Goal: Task Accomplishment & Management: Complete application form

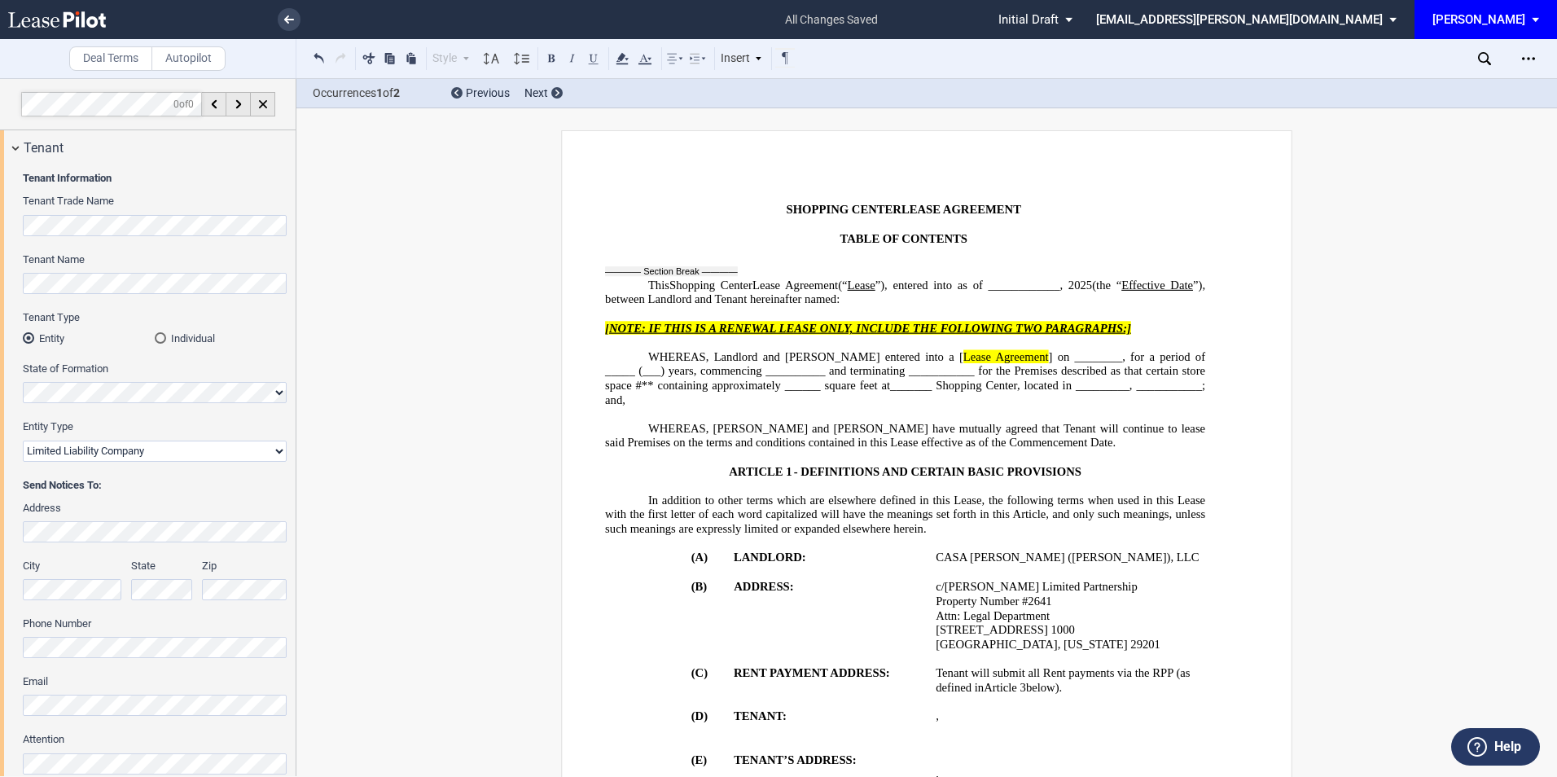
select select "limited liability company"
select select "number:5"
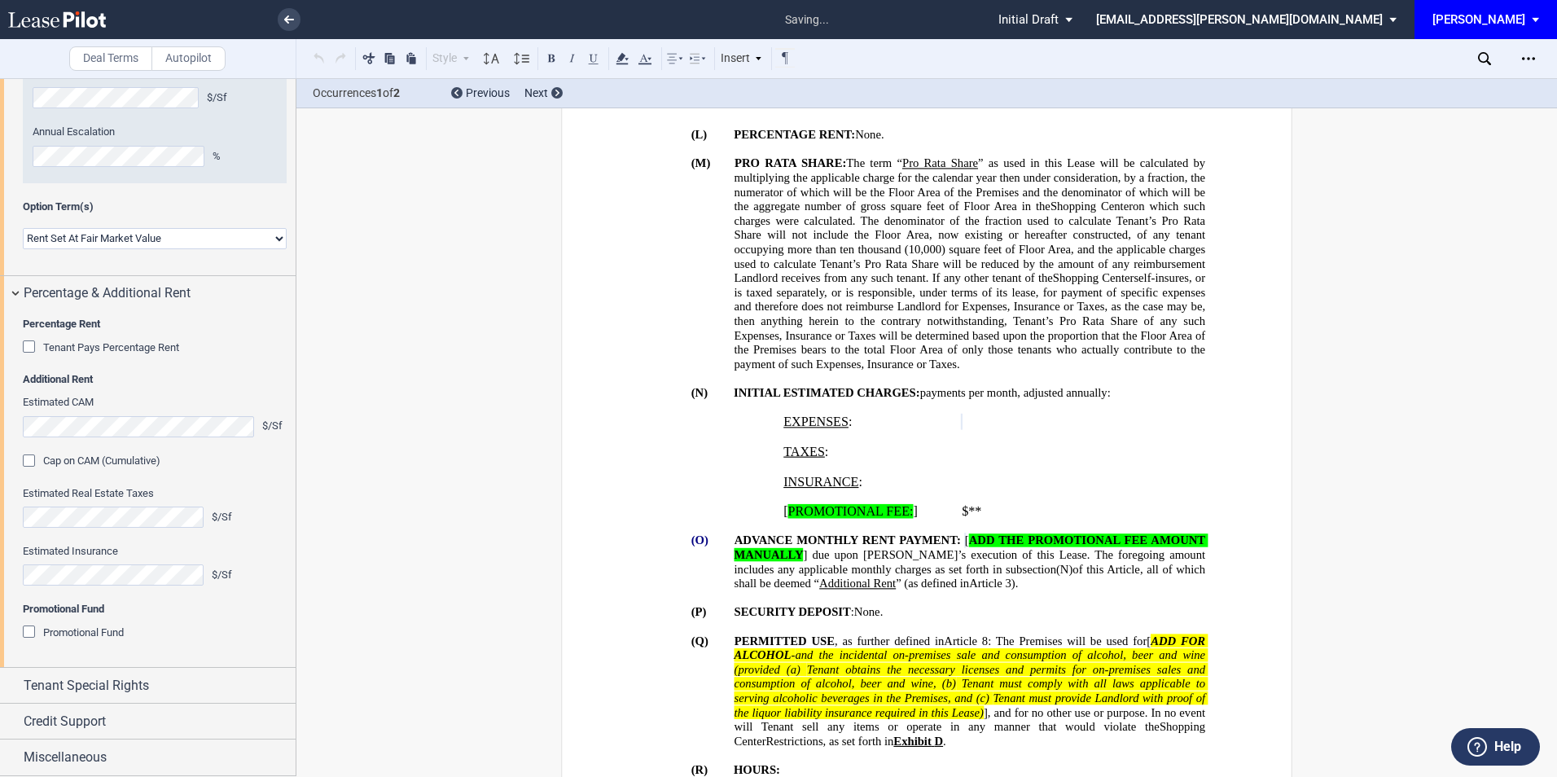
scroll to position [1436, 0]
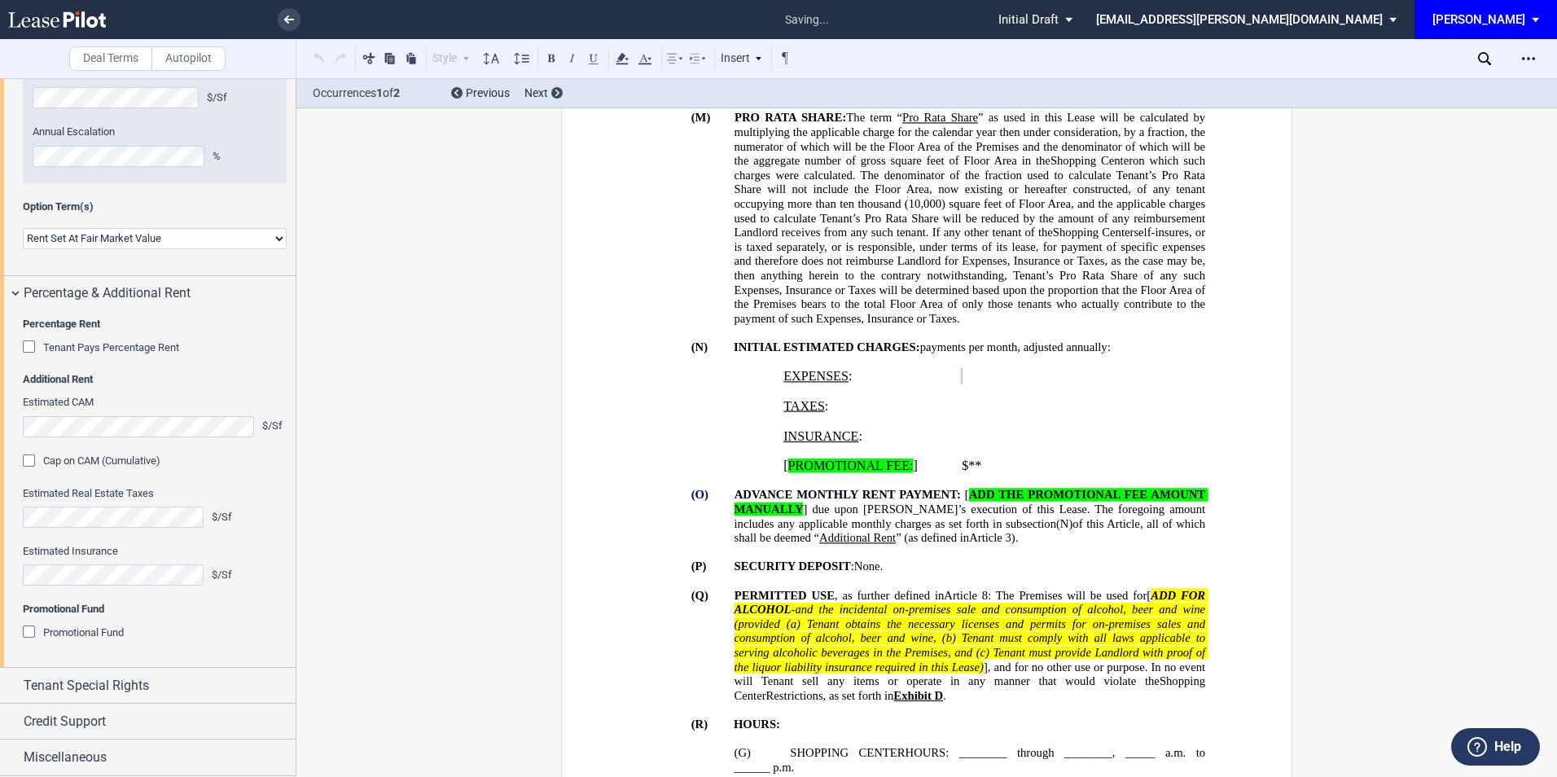
click at [27, 471] on div "Cap on CAM (Cumulative)" at bounding box center [31, 462] width 16 height 16
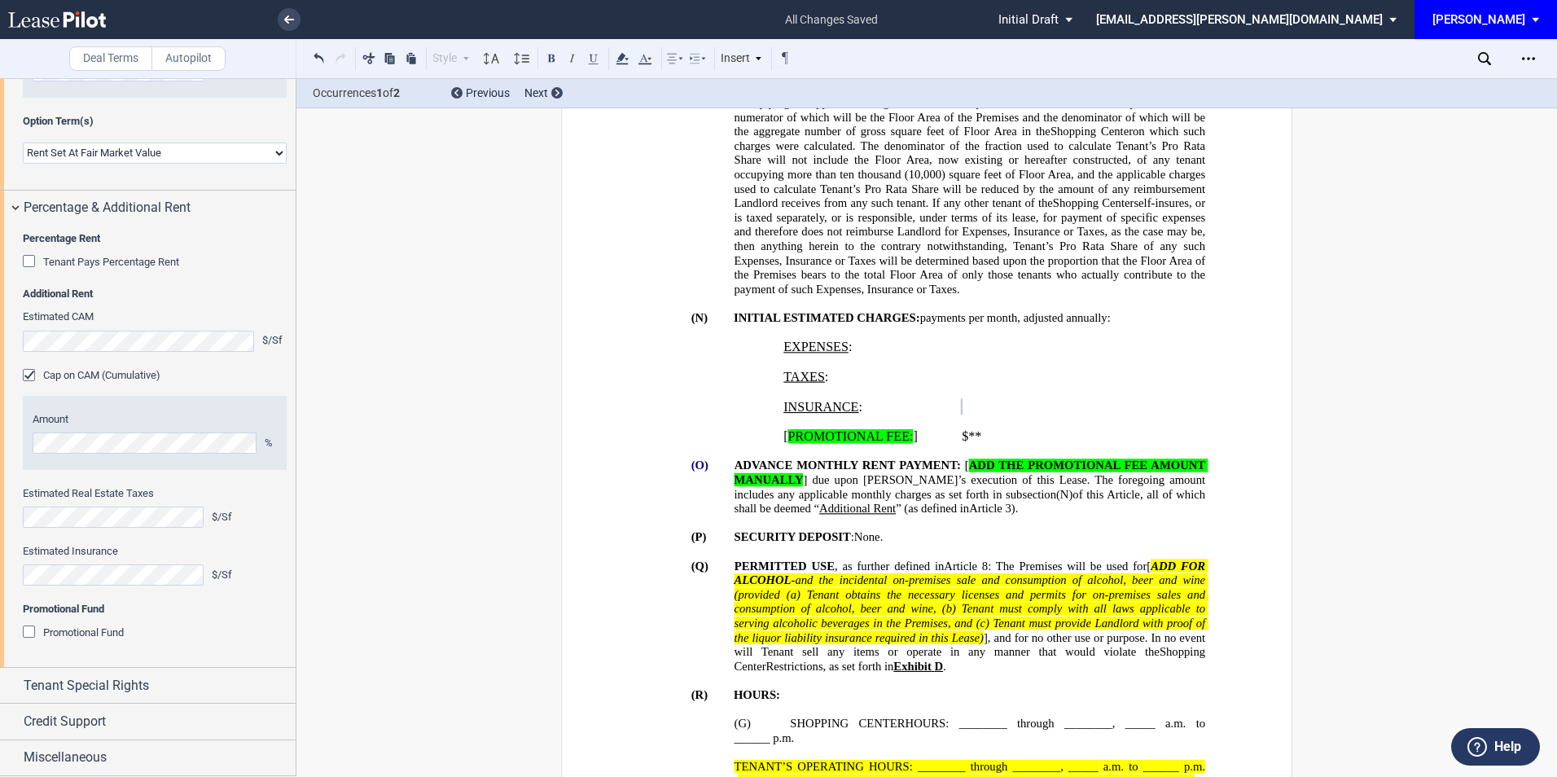
scroll to position [2063, 0]
click at [129, 686] on span "Tenant Special Rights" at bounding box center [86, 686] width 125 height 20
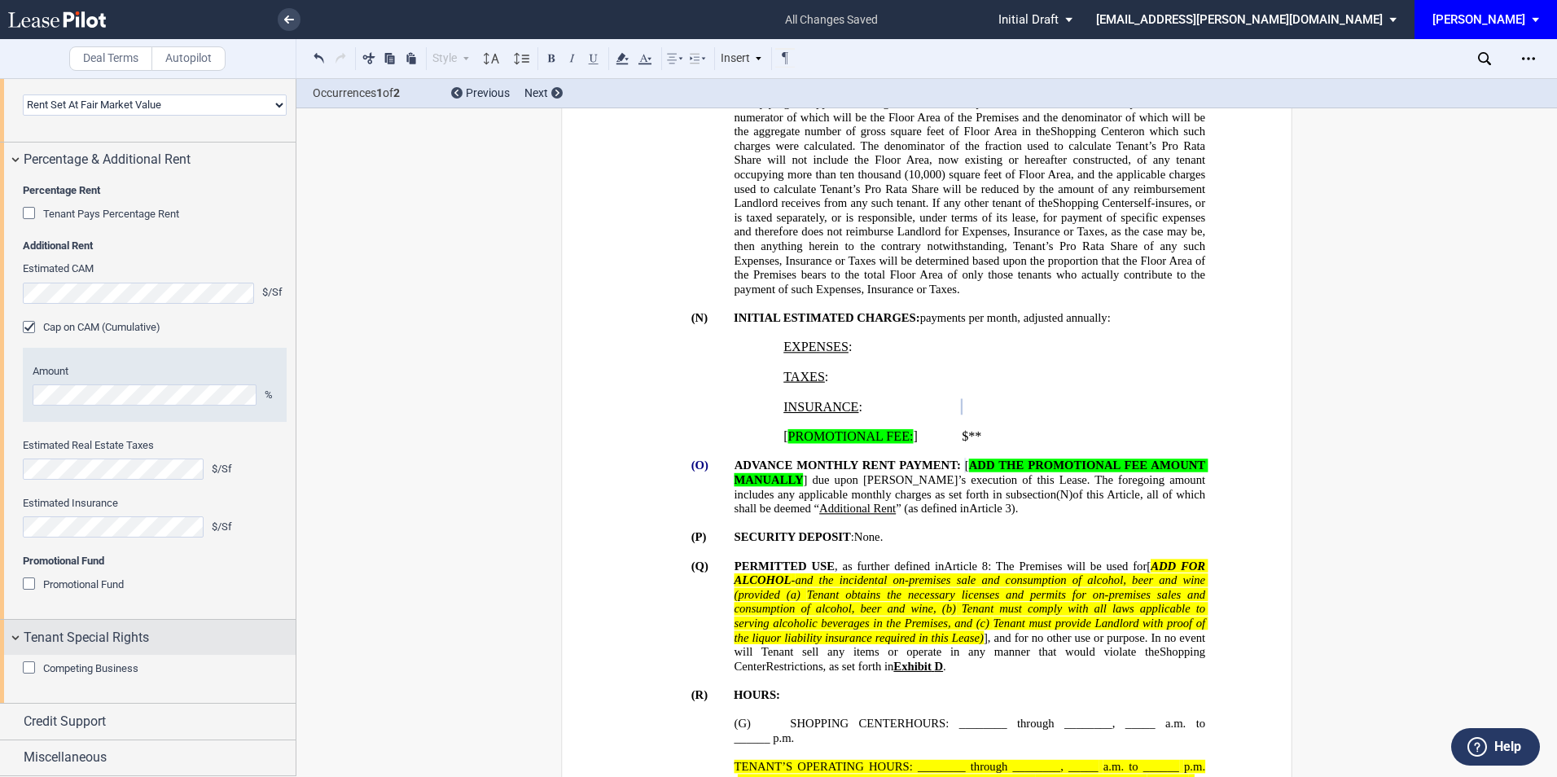
scroll to position [2101, 0]
click at [31, 678] on div "Competing Business" at bounding box center [31, 669] width 16 height 16
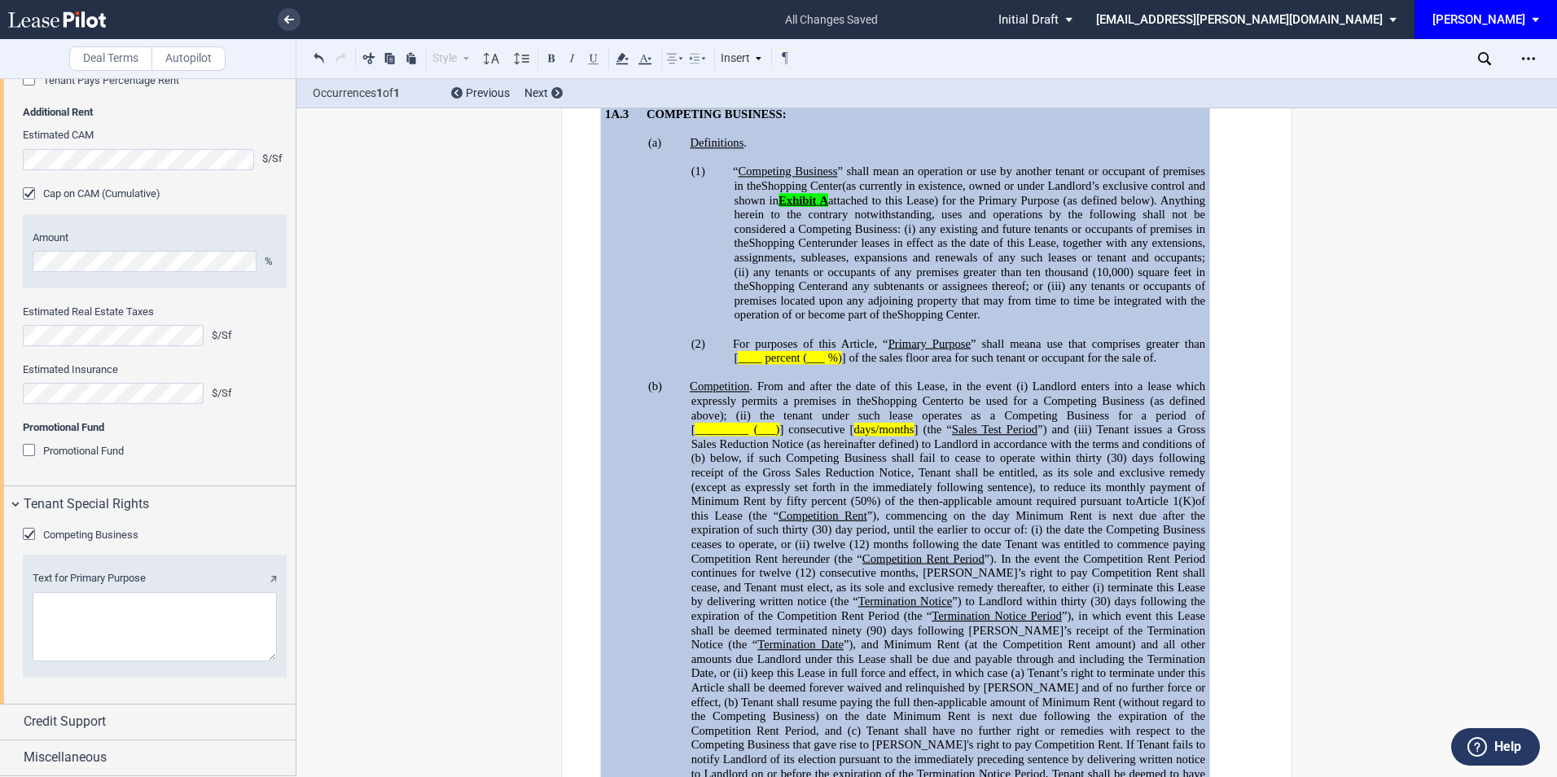
scroll to position [2209, 0]
click at [92, 630] on textarea "Text for Primary Purpose" at bounding box center [155, 626] width 244 height 69
paste textarea "the operation of a blow dry bar or lease to another tenant whose primary use is…"
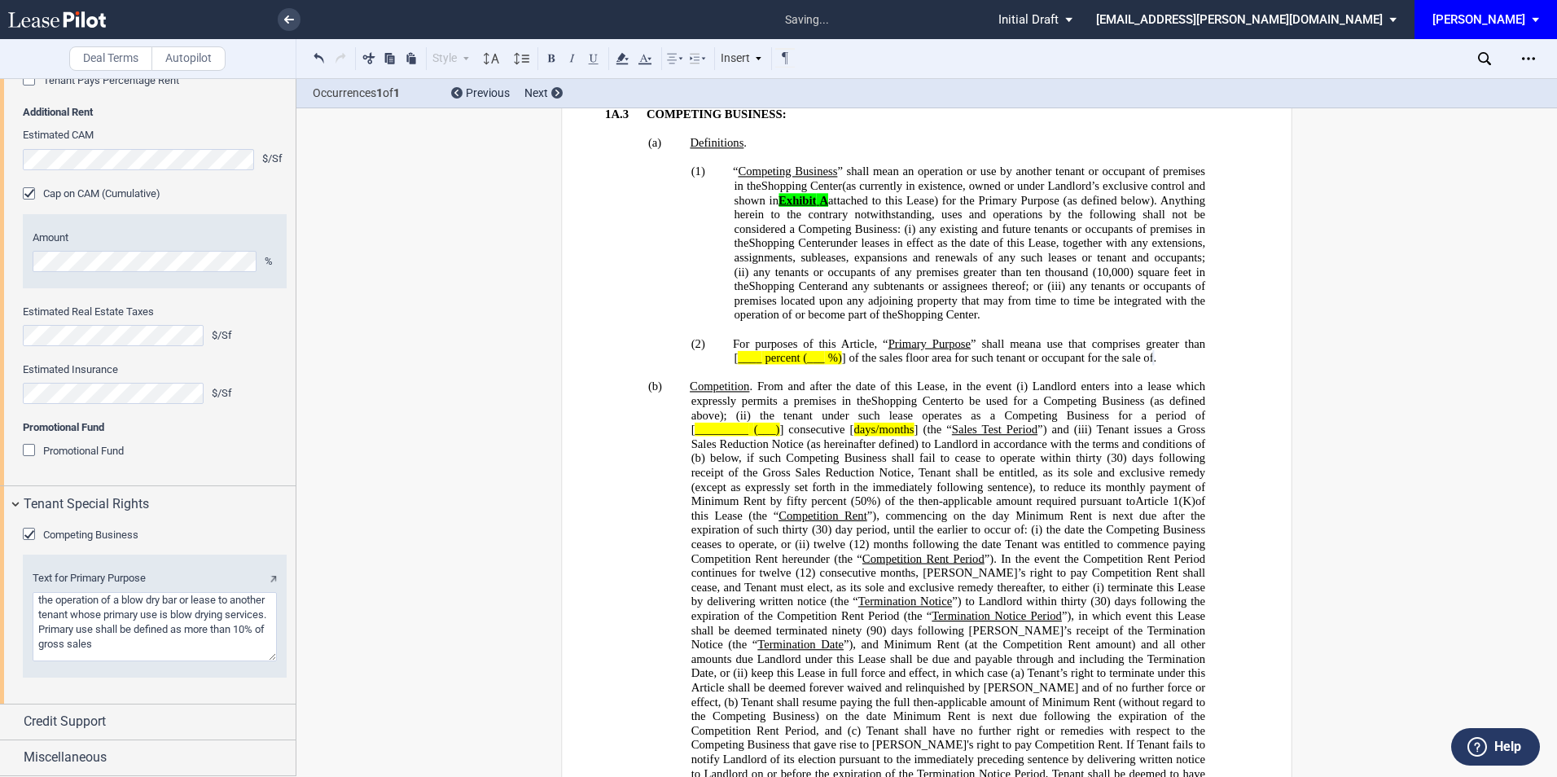
scroll to position [2245, 0]
type textarea "the operation of a blow dry bar or lease to another tenant whose primary use is…"
click at [121, 728] on div "Credit Support" at bounding box center [160, 722] width 272 height 20
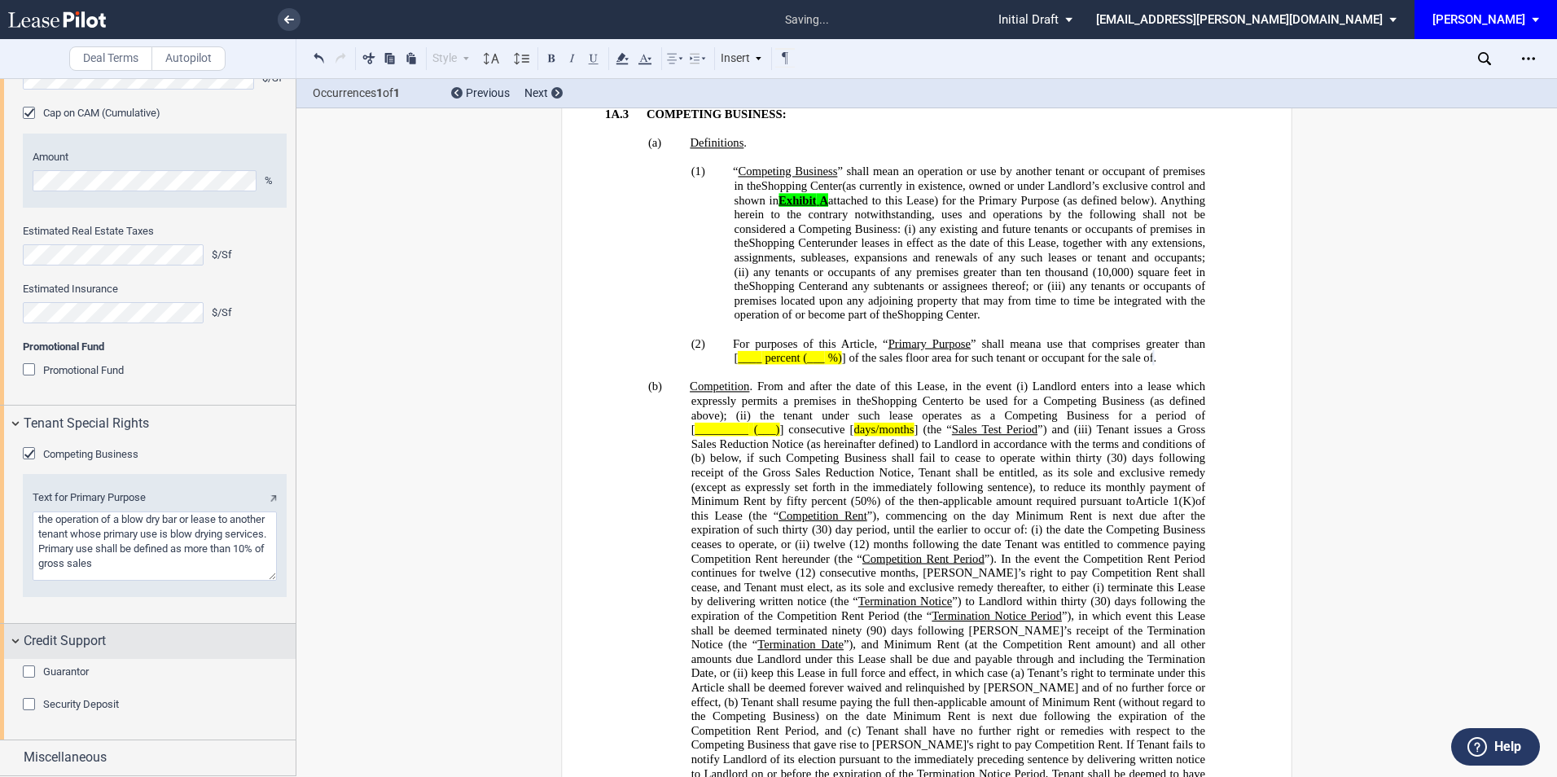
scroll to position [2326, 0]
drag, startPoint x: 29, startPoint y: 673, endPoint x: 83, endPoint y: 664, distance: 55.3
click at [29, 673] on div "Guarantor" at bounding box center [31, 673] width 16 height 16
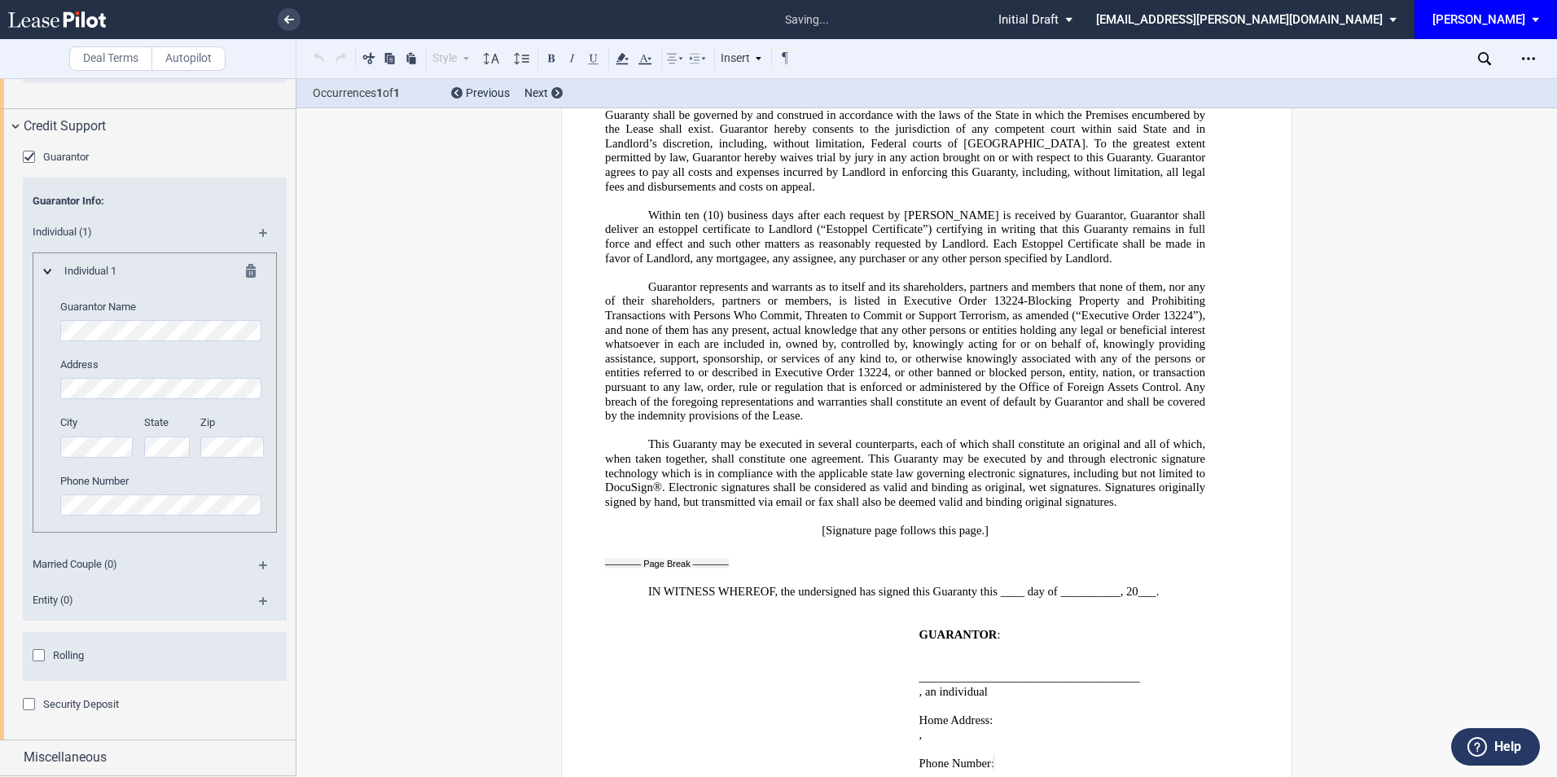
scroll to position [2840, 0]
click at [27, 704] on div "Security Deposit" at bounding box center [31, 706] width 16 height 16
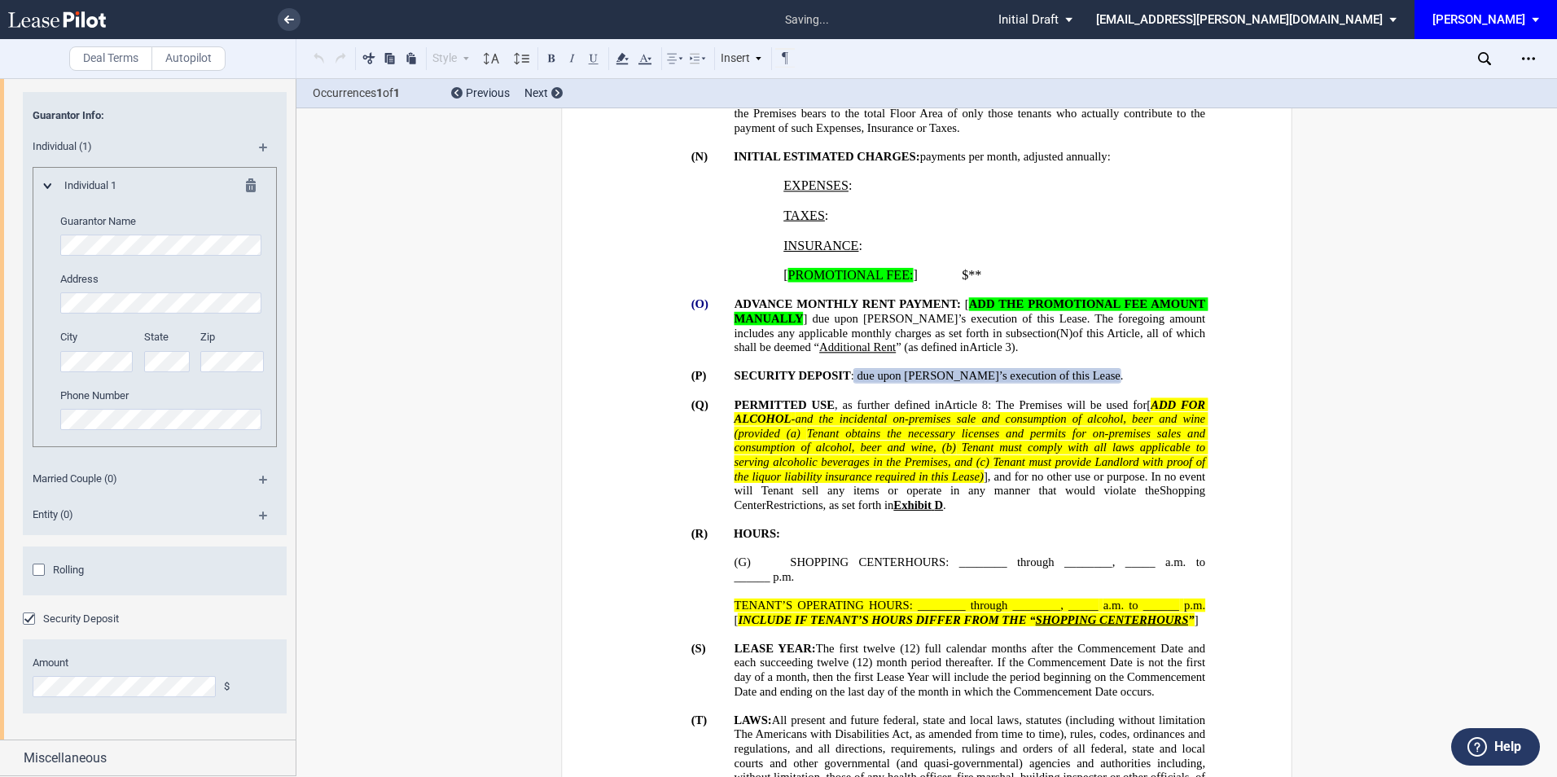
scroll to position [2926, 0]
click at [76, 753] on span "Miscellaneous" at bounding box center [65, 758] width 83 height 20
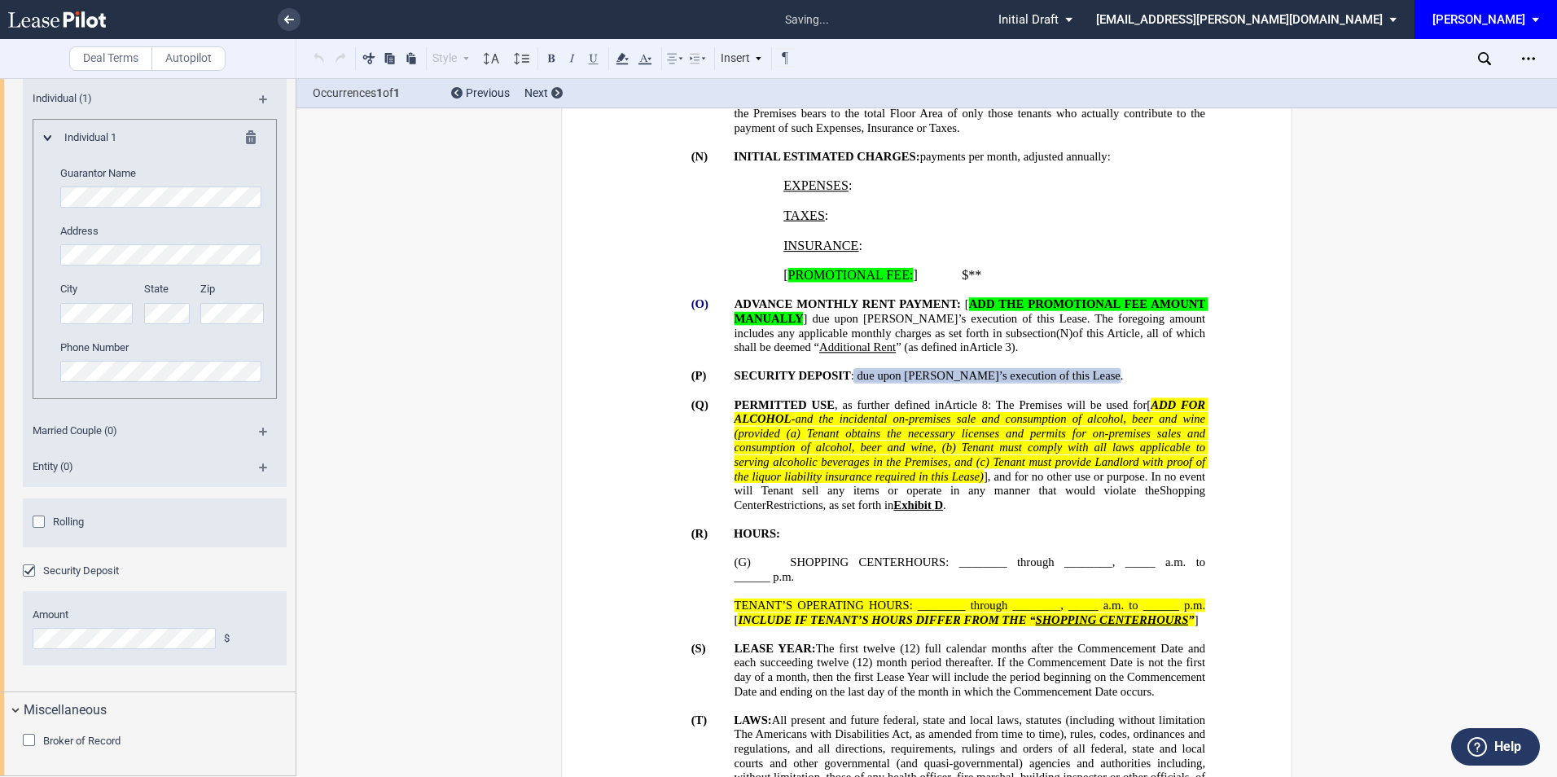
scroll to position [2974, 0]
click at [29, 734] on div "Broker of Record" at bounding box center [31, 742] width 16 height 16
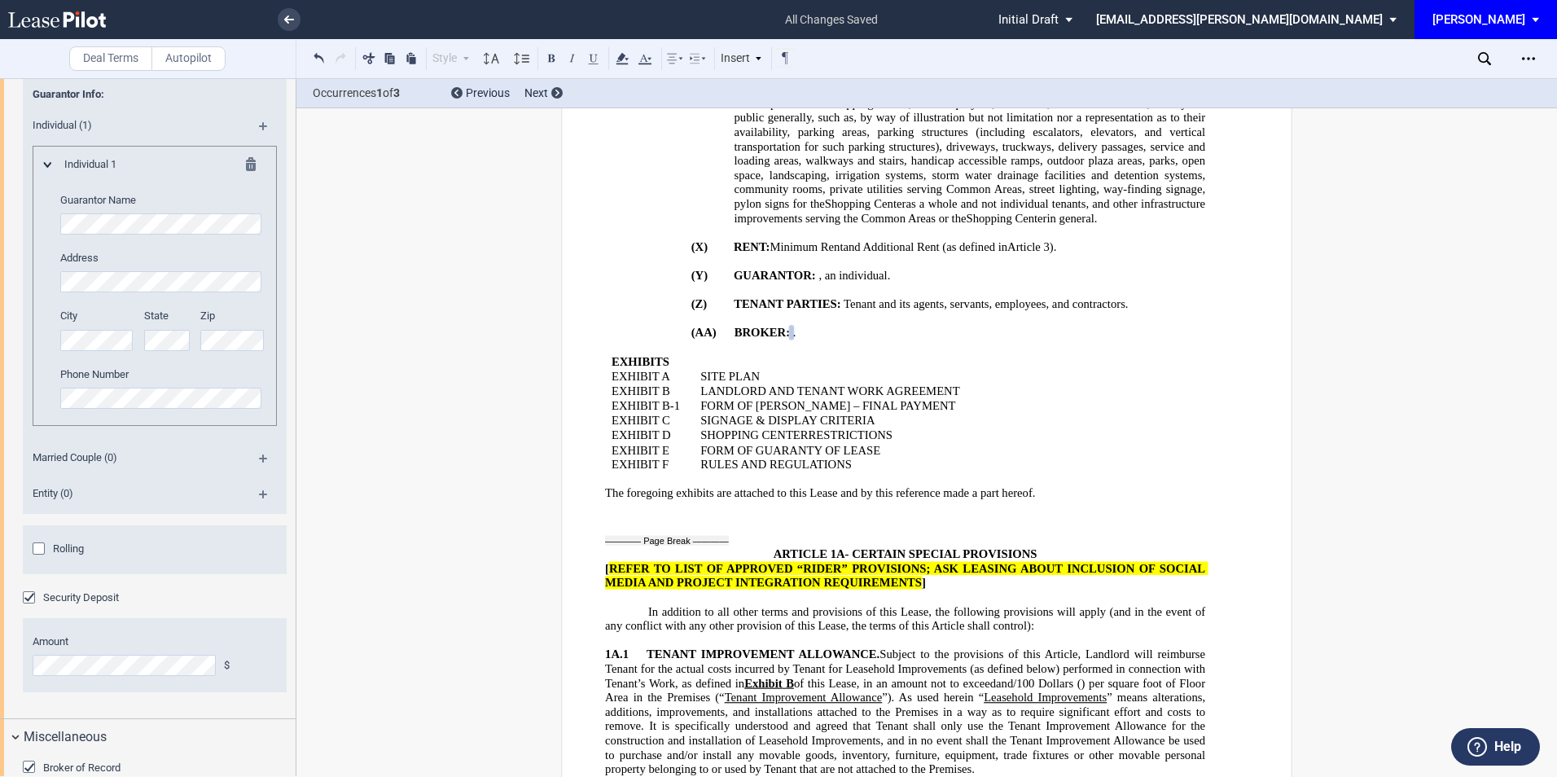
scroll to position [3060, 0]
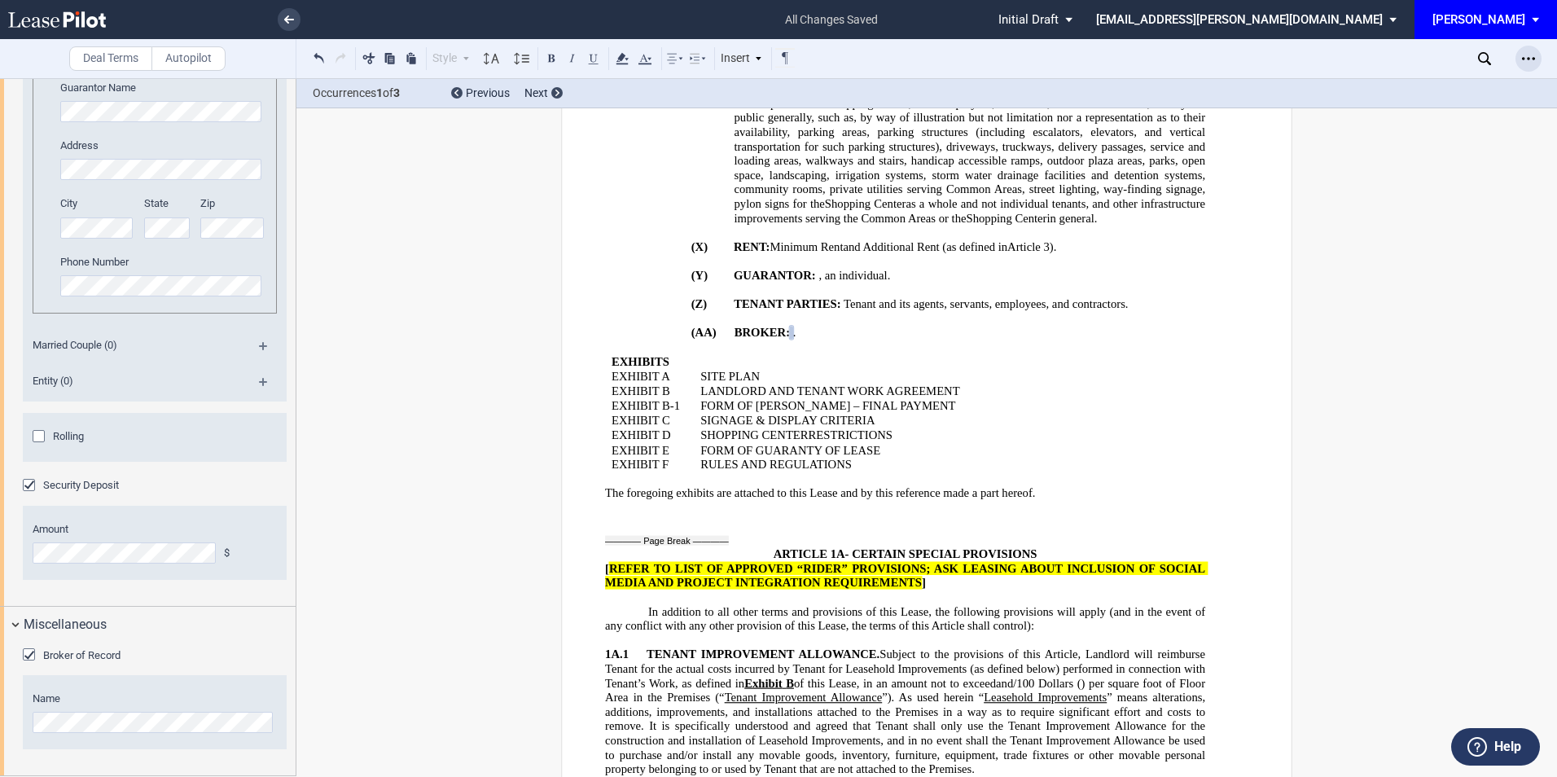
click at [1528, 57] on icon "Open Lease options menu" at bounding box center [1528, 58] width 13 height 13
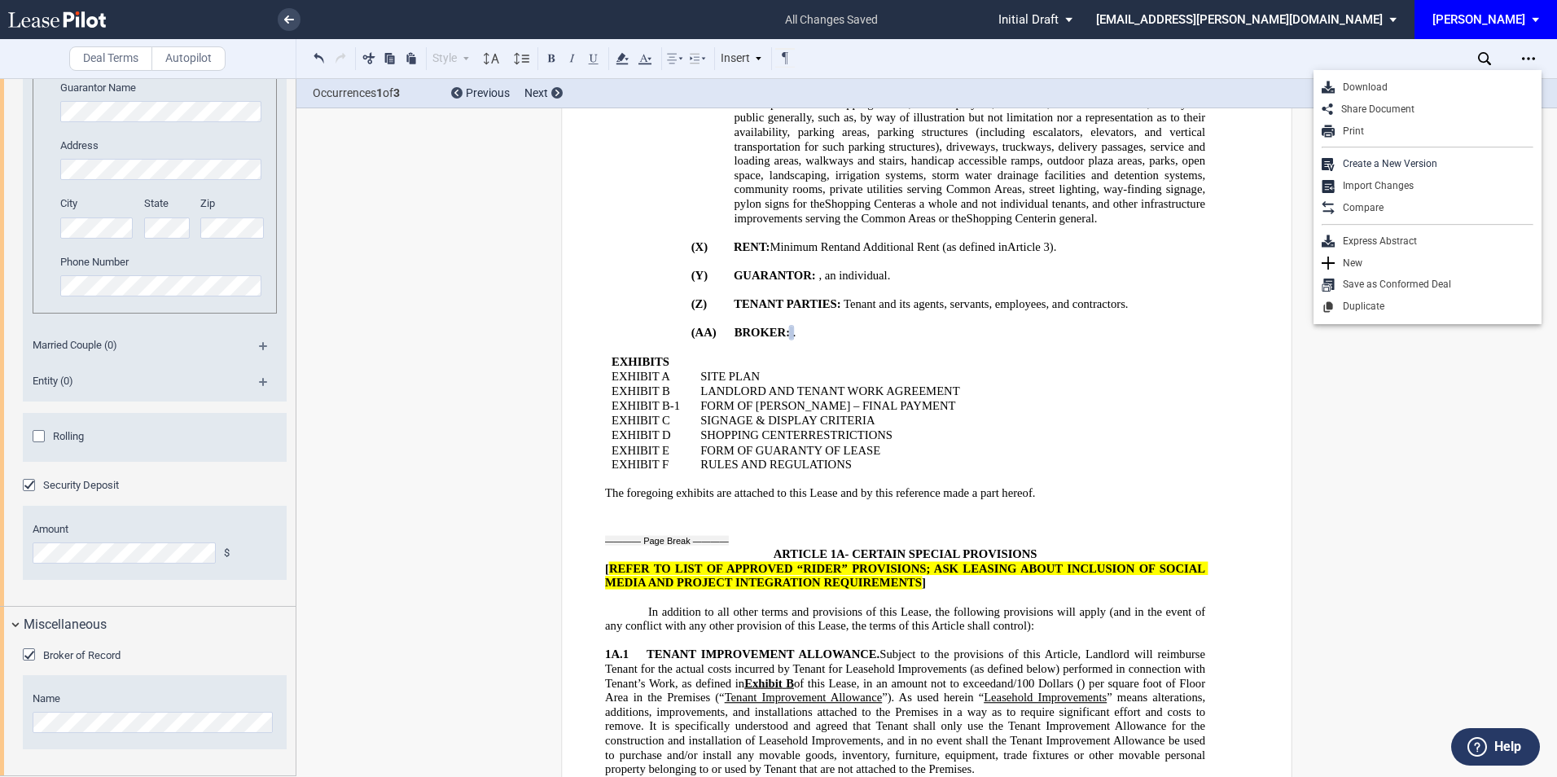
click at [1388, 76] on div "Download Share Document Print Create a New Version Import Changes Compare Expre…" at bounding box center [1427, 197] width 228 height 254
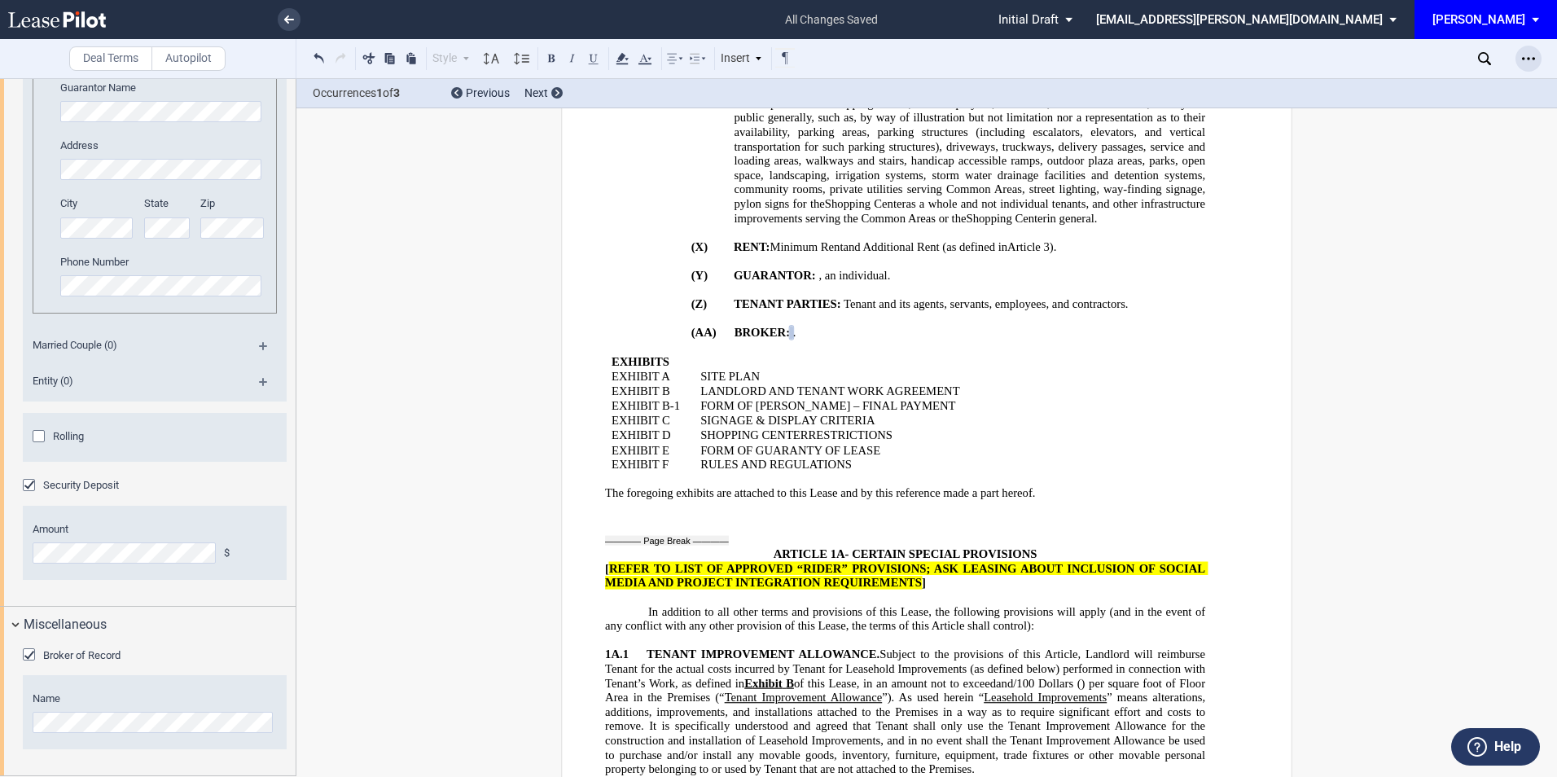
click at [1526, 58] on icon "Open Lease options menu" at bounding box center [1528, 58] width 13 height 13
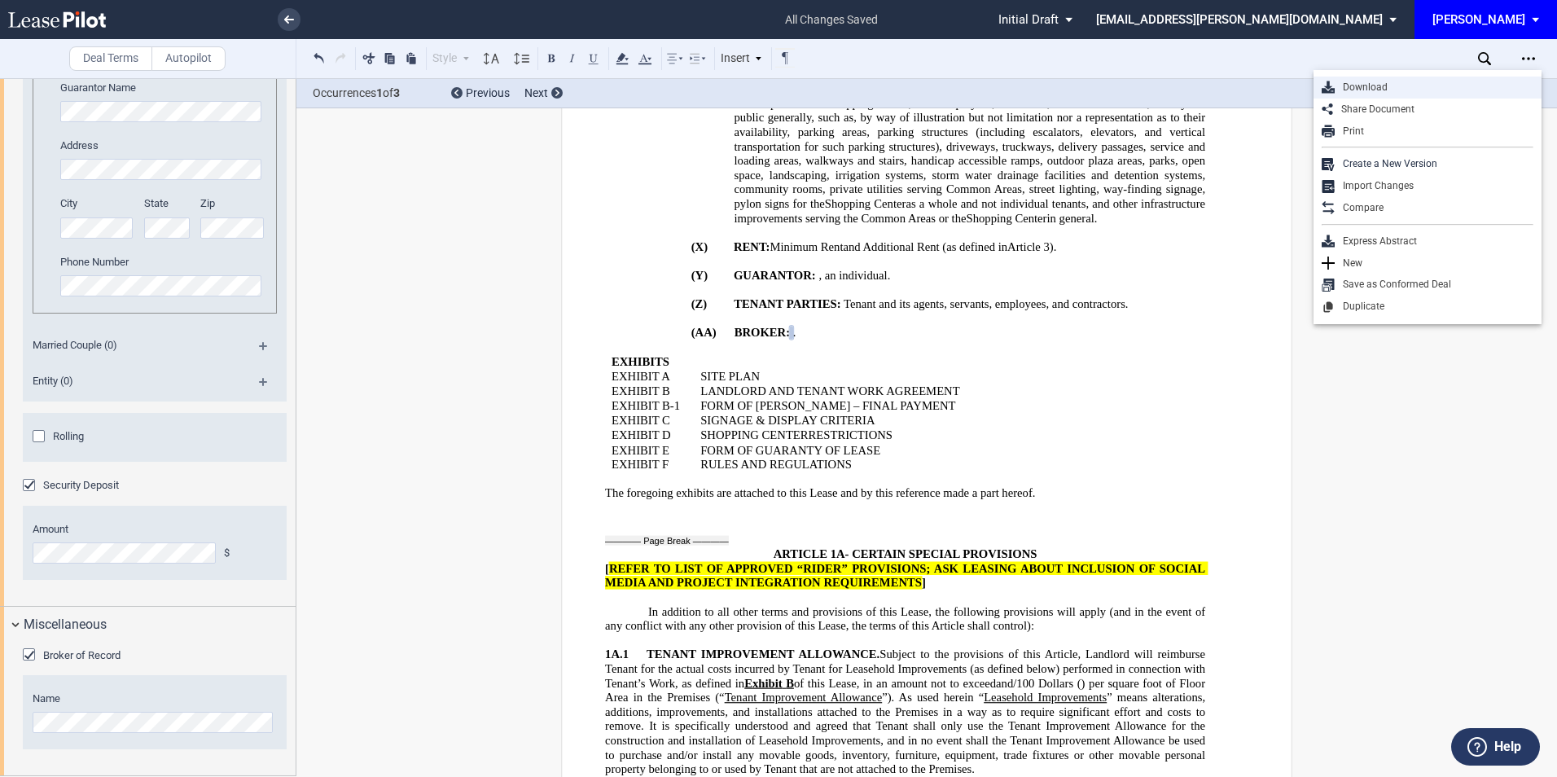
click at [1362, 86] on div "Download" at bounding box center [1434, 88] width 199 height 14
